Goal: Check status: Check status

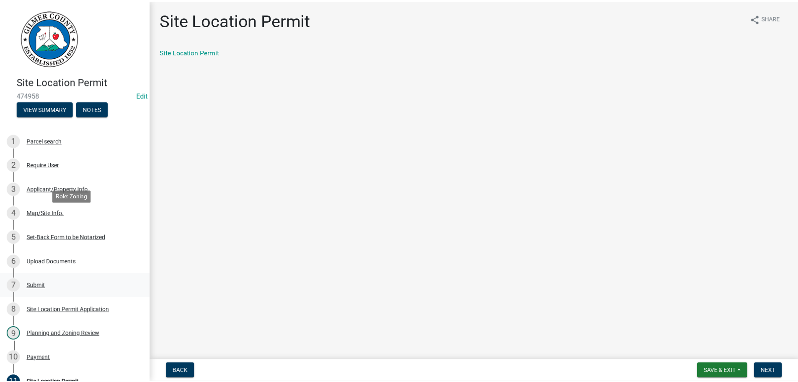
scroll to position [114, 0]
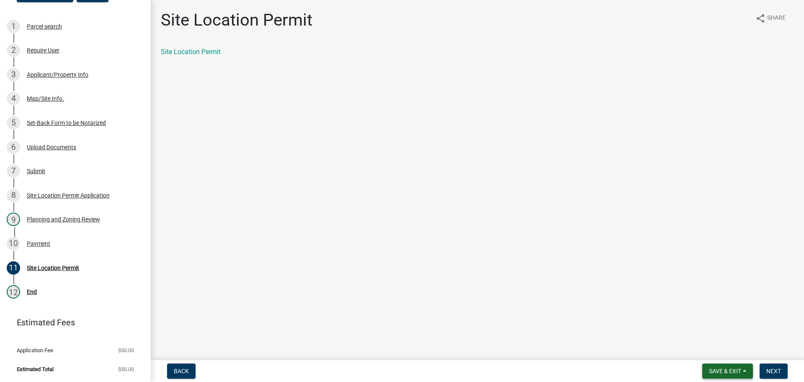
click at [727, 370] on span "Save & Exit" at bounding box center [725, 370] width 32 height 7
drag, startPoint x: 772, startPoint y: 369, endPoint x: 776, endPoint y: 371, distance: 4.5
click at [776, 371] on span "Next" at bounding box center [774, 370] width 15 height 7
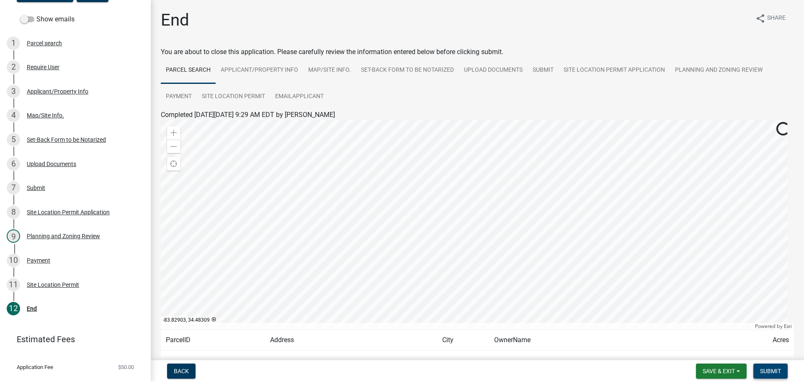
click at [765, 369] on span "Submit" at bounding box center [770, 370] width 21 height 7
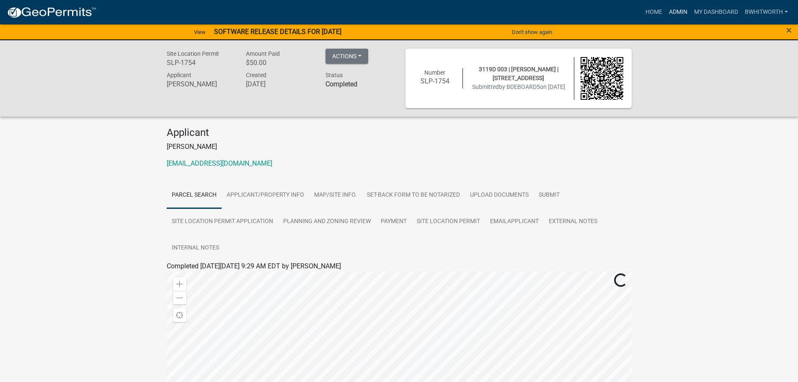
drag, startPoint x: 673, startPoint y: 10, endPoint x: 669, endPoint y: 6, distance: 5.4
click at [673, 10] on link "Admin" at bounding box center [678, 12] width 25 height 16
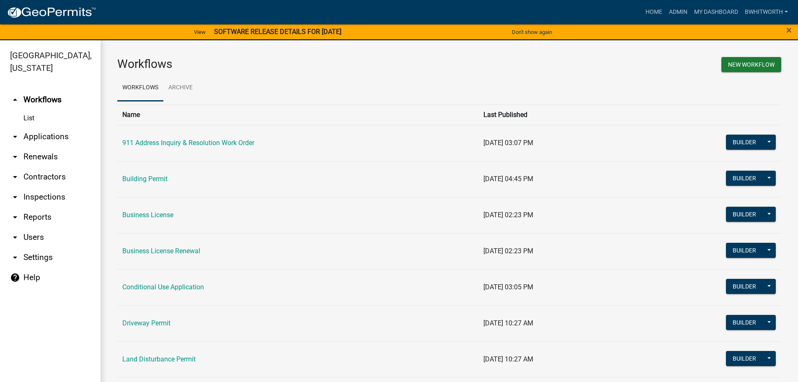
click at [34, 134] on link "arrow_drop_down Applications" at bounding box center [50, 137] width 101 height 20
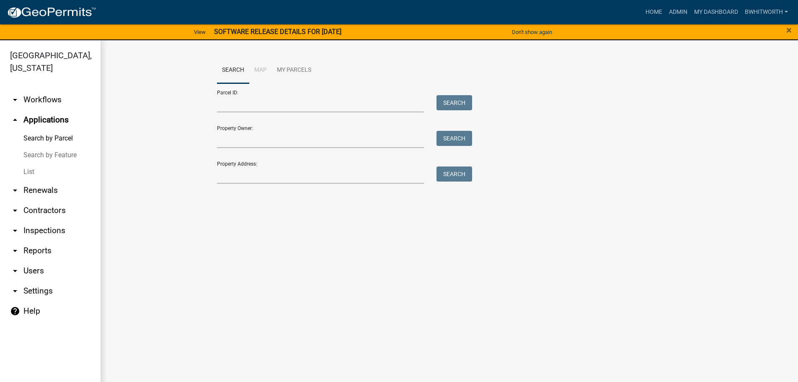
click at [23, 170] on link "List" at bounding box center [50, 171] width 101 height 17
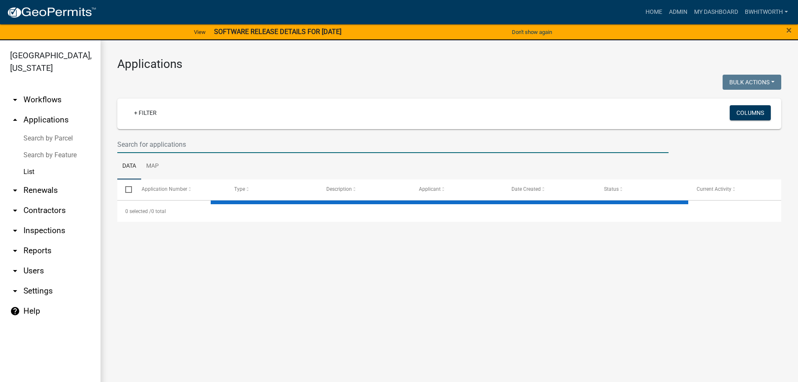
click at [151, 139] on input "text" at bounding box center [392, 144] width 551 height 17
select select "3: 100"
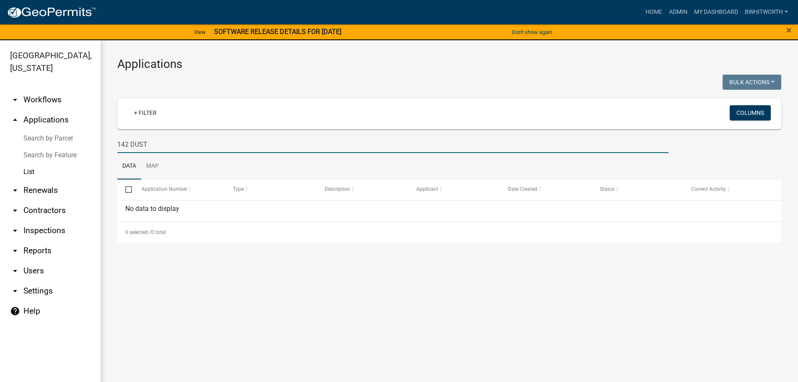
click at [149, 140] on input "142 DUST" at bounding box center [392, 144] width 551 height 17
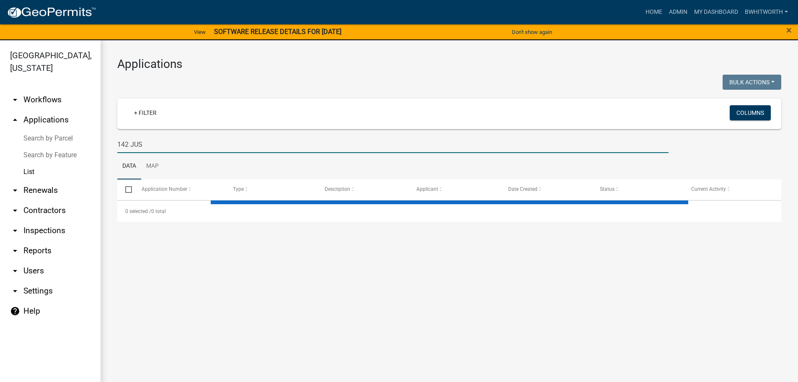
type input "142 JUST"
select select "3: 100"
type input "1"
select select "3: 100"
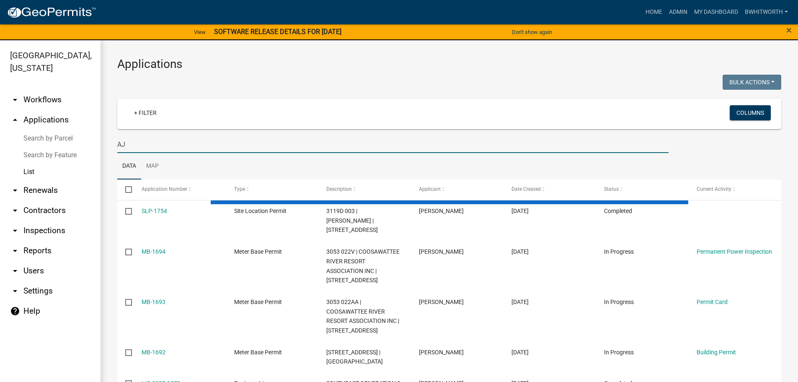
type input "A"
type input "B"
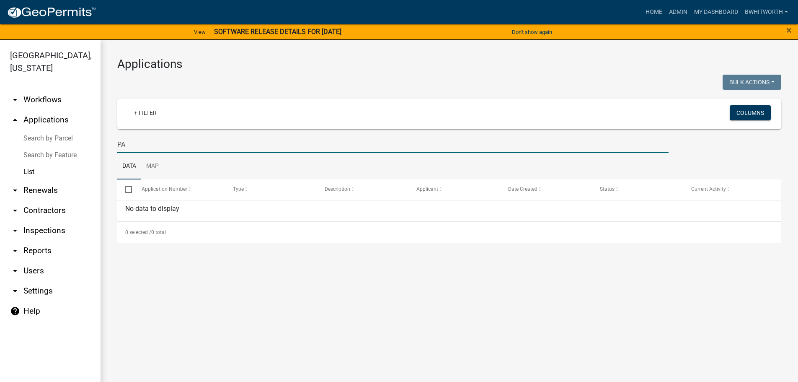
type input "P"
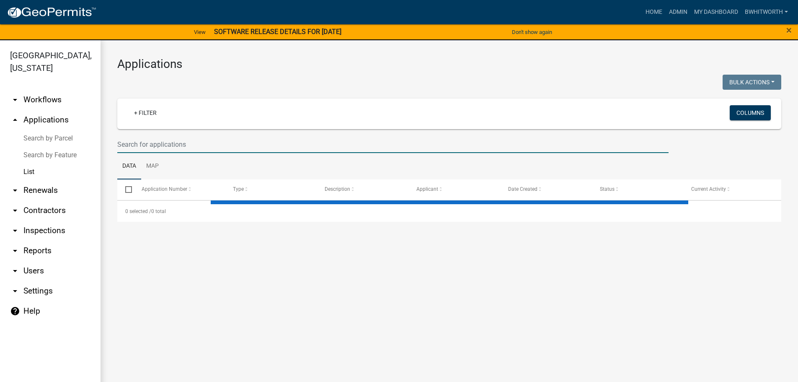
select select "3: 100"
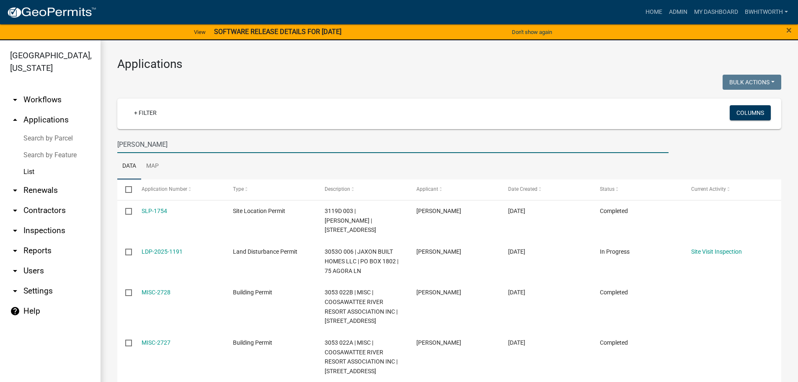
click at [172, 145] on input "[PERSON_NAME]" at bounding box center [392, 144] width 551 height 17
type input "B"
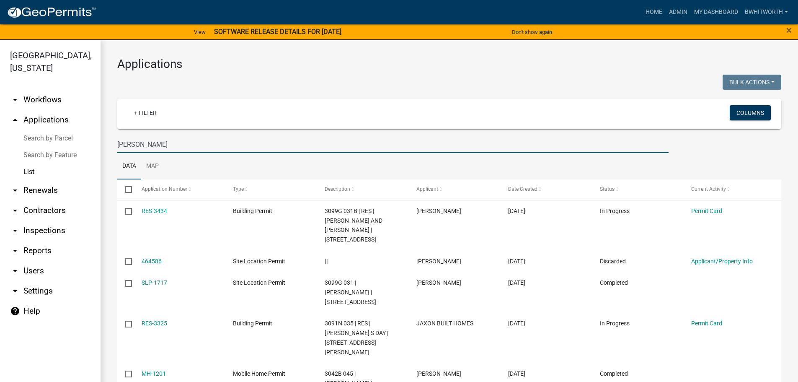
type input "[PERSON_NAME]"
